Goal: Navigation & Orientation: Find specific page/section

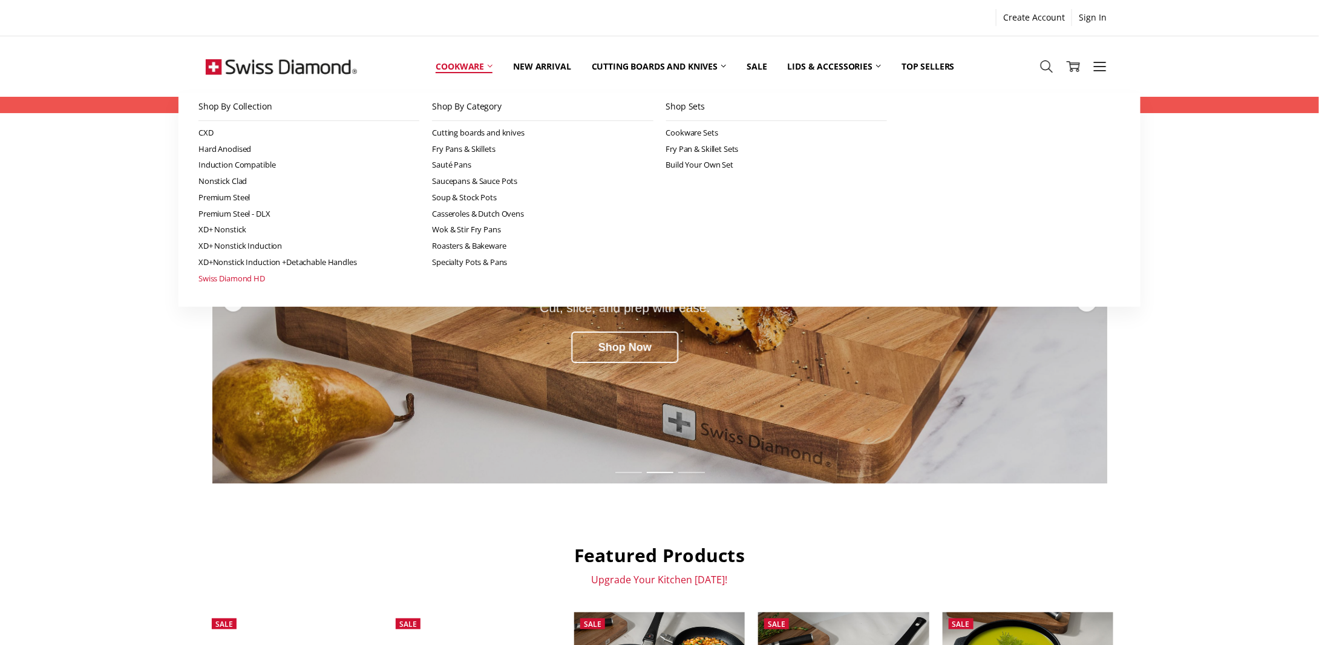
click at [232, 280] on link "Swiss Diamond HD" at bounding box center [308, 278] width 221 height 16
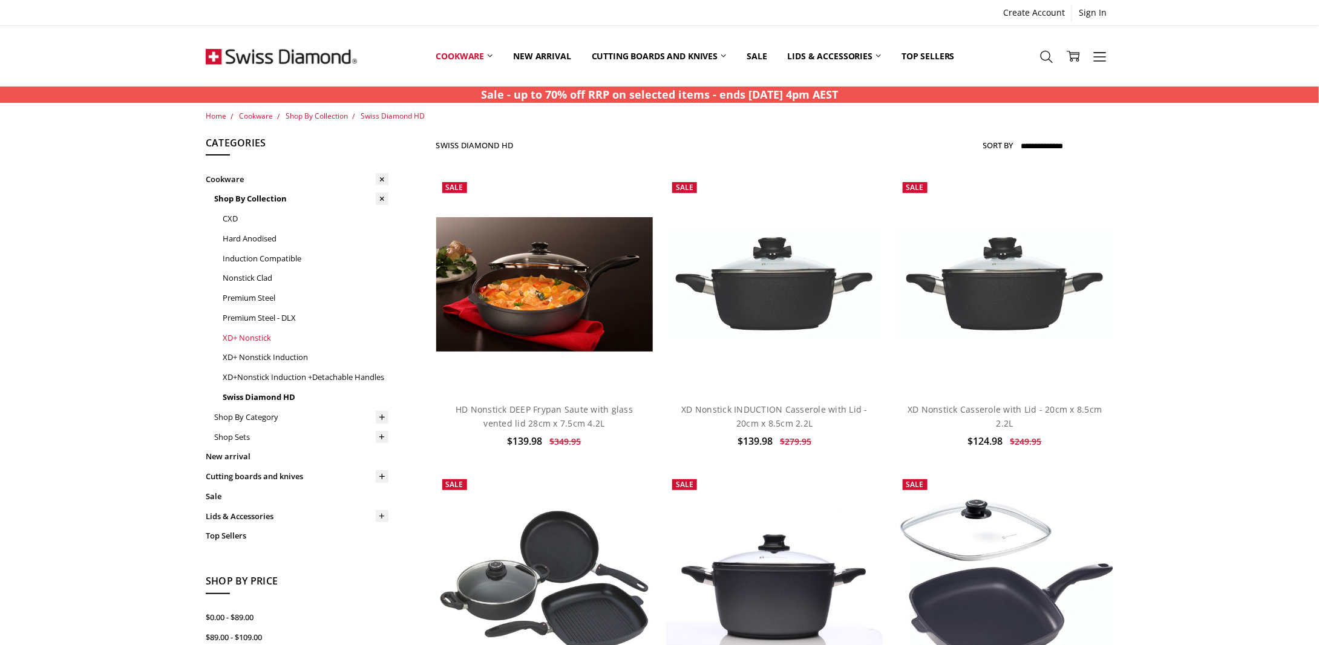
click at [240, 334] on link "XD+ Nonstick" at bounding box center [306, 338] width 166 height 20
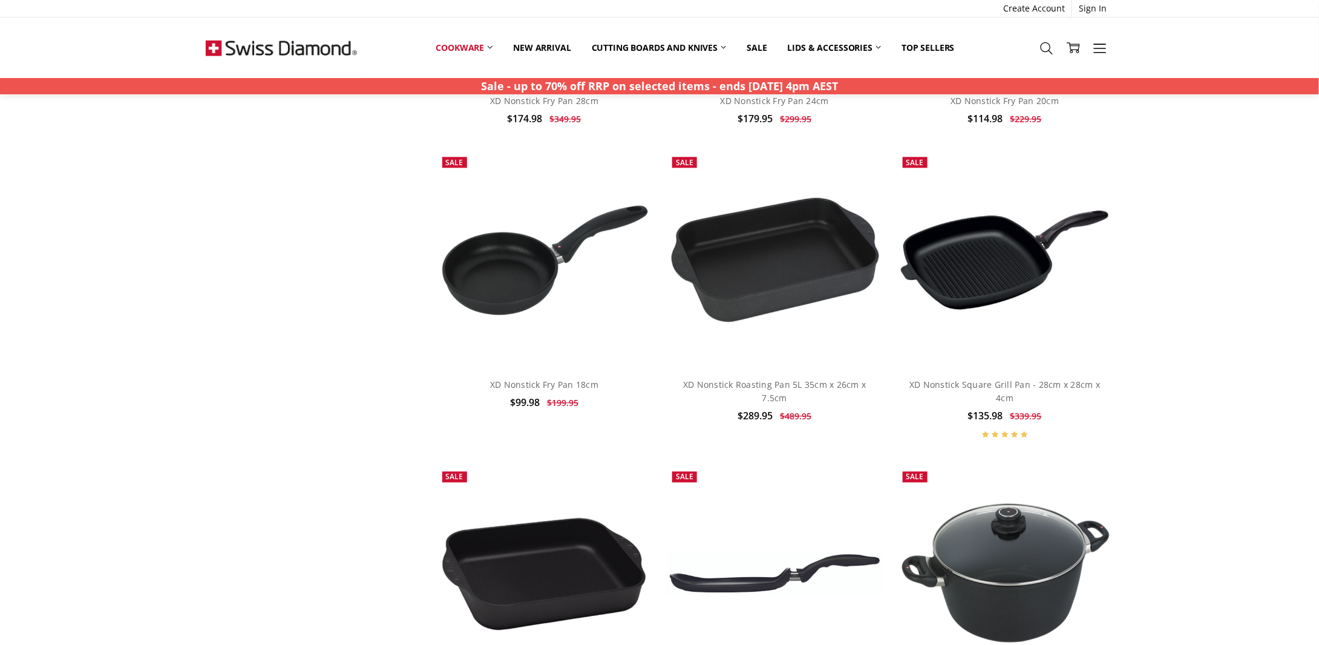
scroll to position [3570, 0]
